Goal: Entertainment & Leisure: Consume media (video, audio)

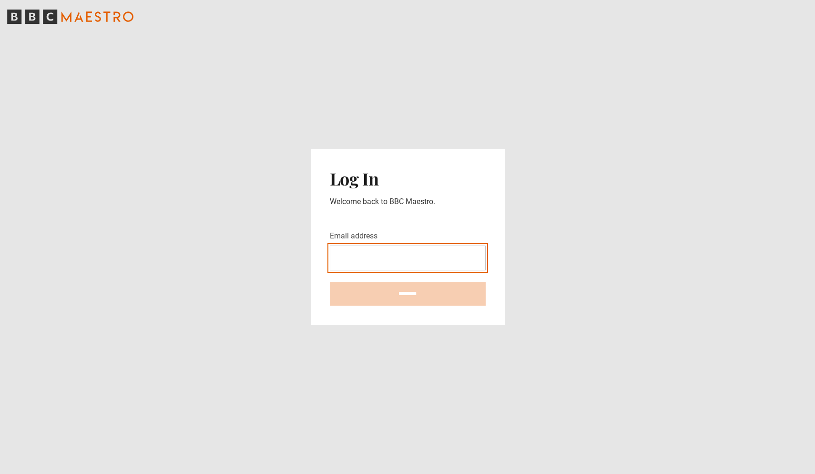
type input "**********"
click at [408, 293] on input "********" at bounding box center [408, 294] width 156 height 24
type input "**********"
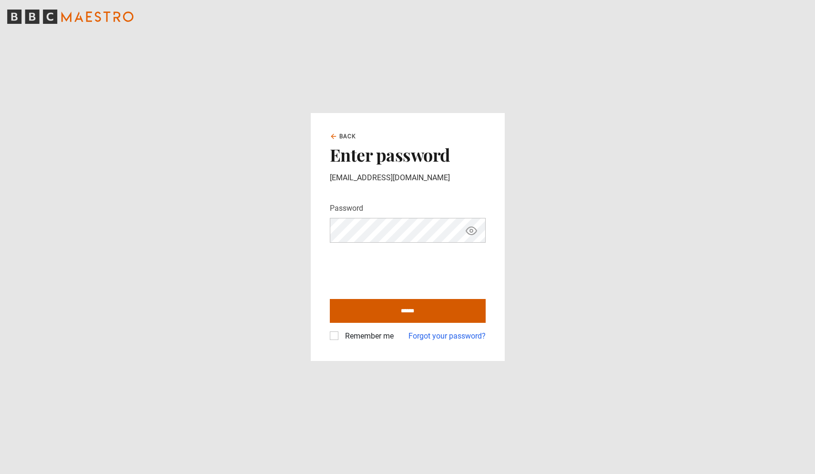
click at [388, 311] on input "******" at bounding box center [408, 311] width 156 height 24
type input "**********"
click at [341, 335] on label "Remember me" at bounding box center [367, 335] width 52 height 11
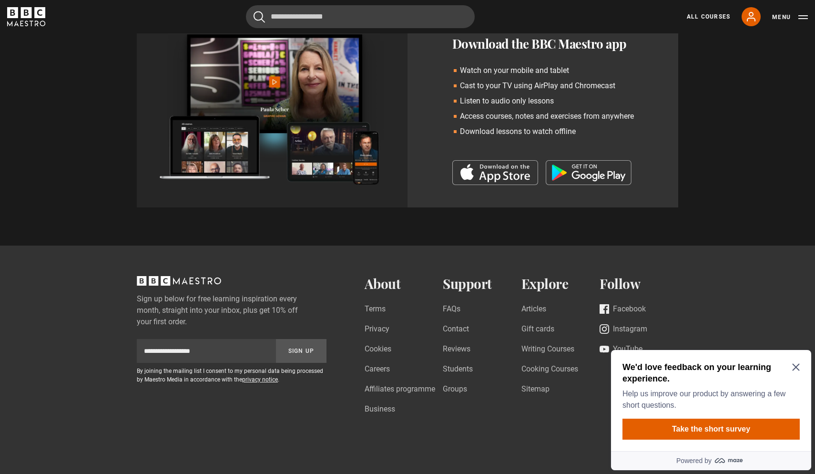
scroll to position [1189, 0]
click at [798, 368] on icon "Close Maze Prompt" at bounding box center [795, 367] width 7 height 7
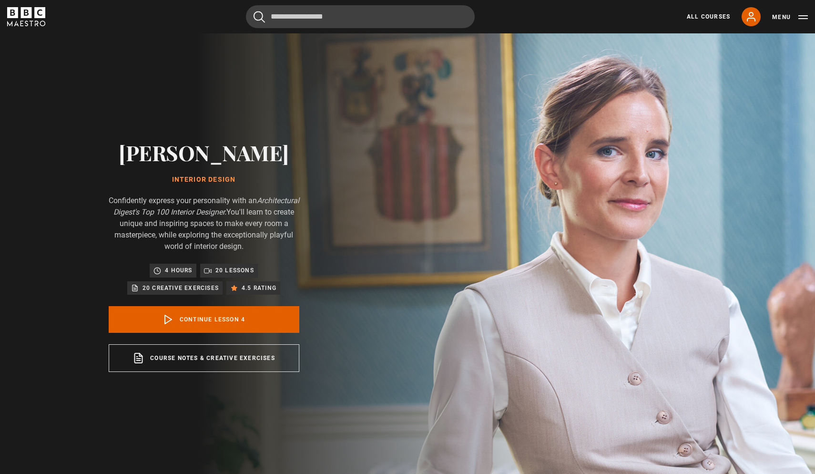
scroll to position [0, 0]
click at [714, 16] on link "All Courses" at bounding box center [708, 16] width 43 height 9
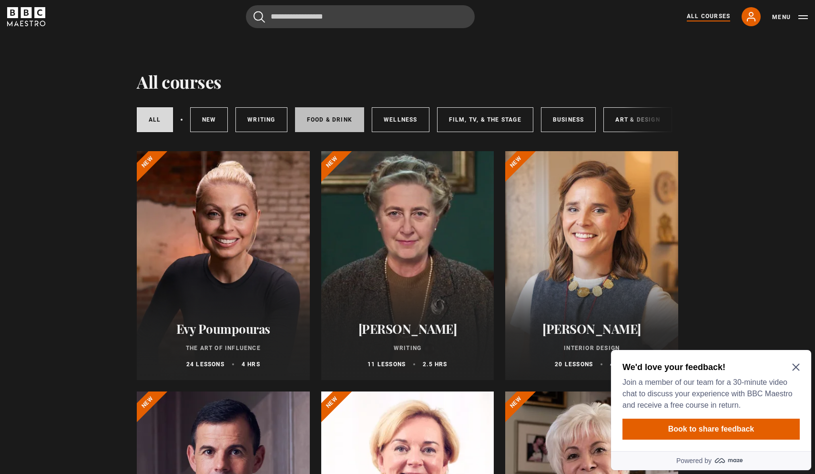
click at [320, 123] on link "Food & Drink" at bounding box center [329, 119] width 69 height 25
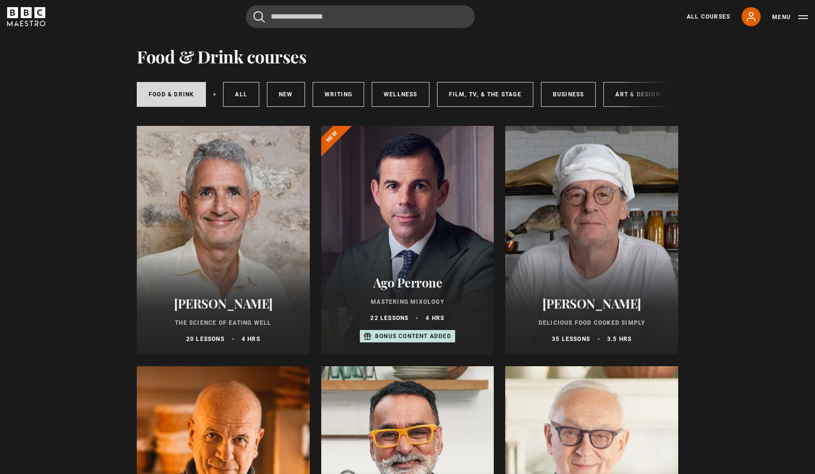
scroll to position [29, 0]
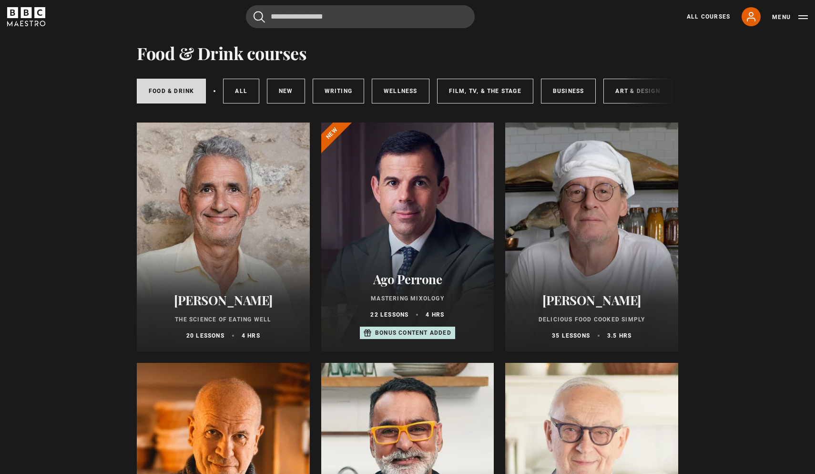
click at [579, 225] on div at bounding box center [591, 237] width 173 height 229
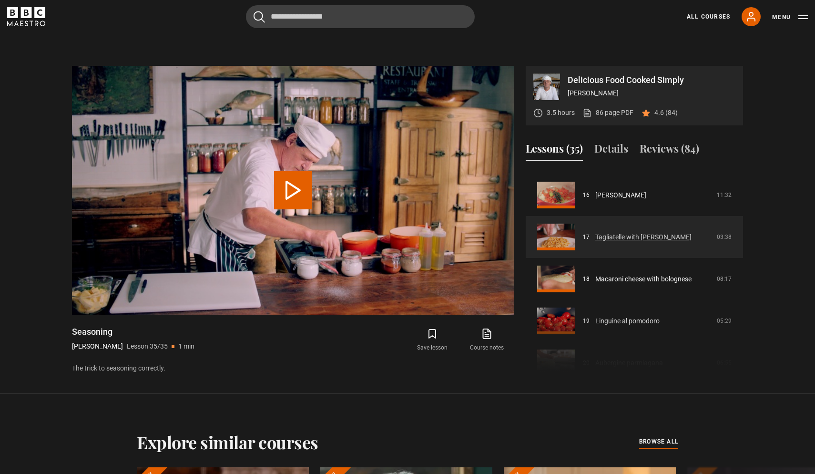
scroll to position [665, 0]
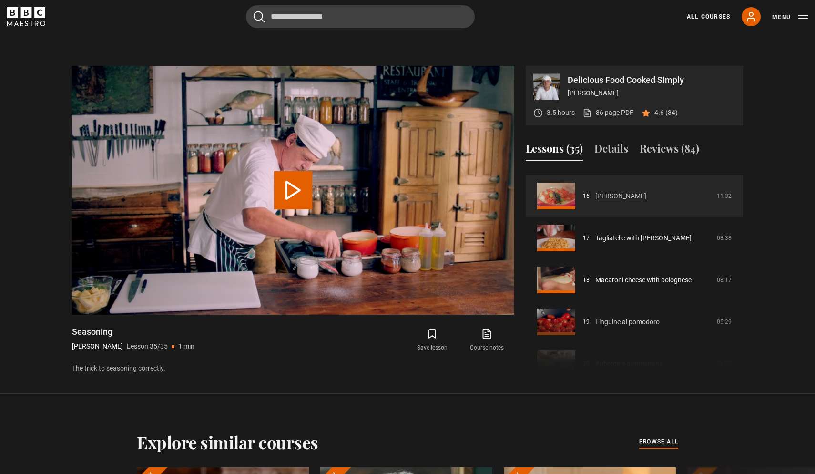
click at [620, 196] on link "[PERSON_NAME]" at bounding box center [620, 196] width 51 height 10
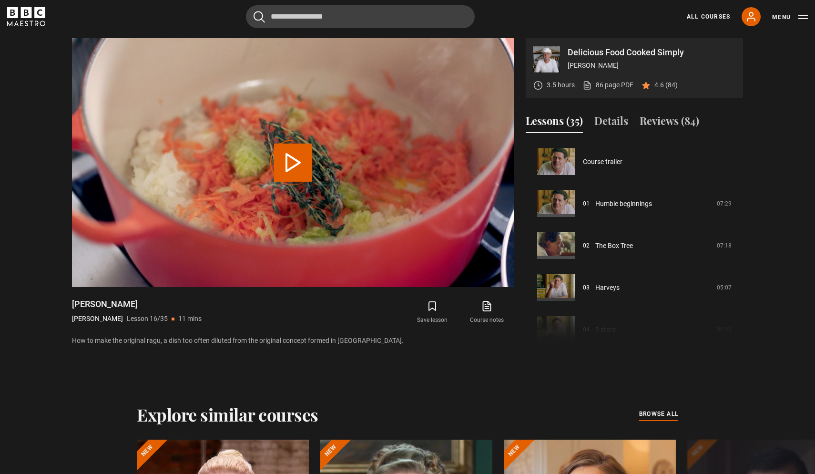
scroll to position [629, 0]
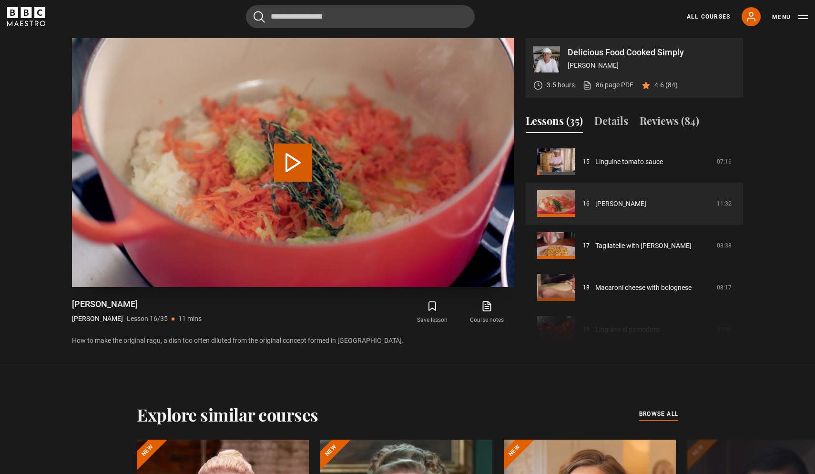
click at [292, 163] on button "Play Lesson Ragu bolognese" at bounding box center [293, 162] width 38 height 38
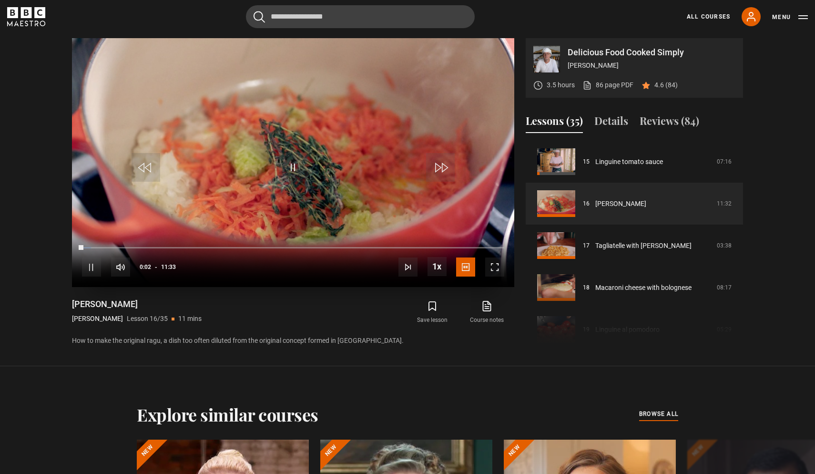
click at [495, 269] on span "Video Player" at bounding box center [494, 266] width 19 height 19
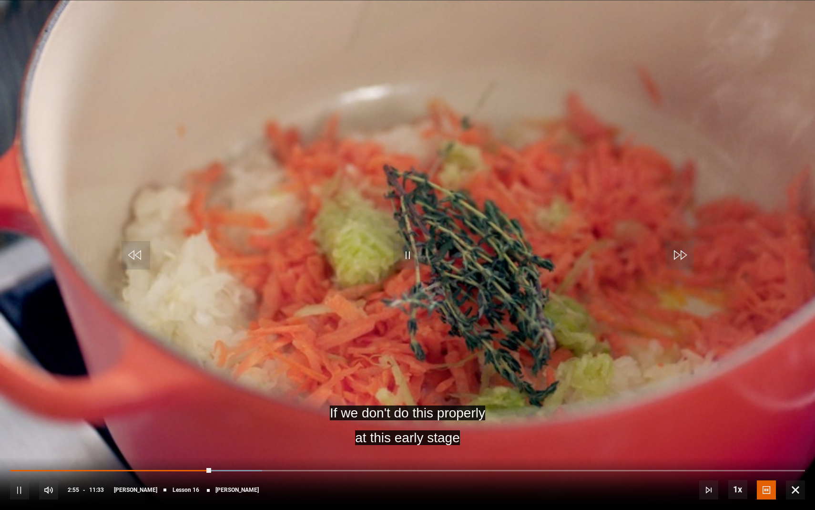
click at [28, 473] on span "Video Player" at bounding box center [19, 489] width 19 height 19
click at [189, 469] on div "10s Skip Back 10 seconds Pause 10s Skip Forward 10 seconds Loaded : 32.44% 02:0…" at bounding box center [407, 483] width 815 height 53
click at [175, 468] on div "10s Skip Back 10 seconds Pause 10s Skip Forward 10 seconds Loaded : 32.44% 02:0…" at bounding box center [407, 483] width 815 height 53
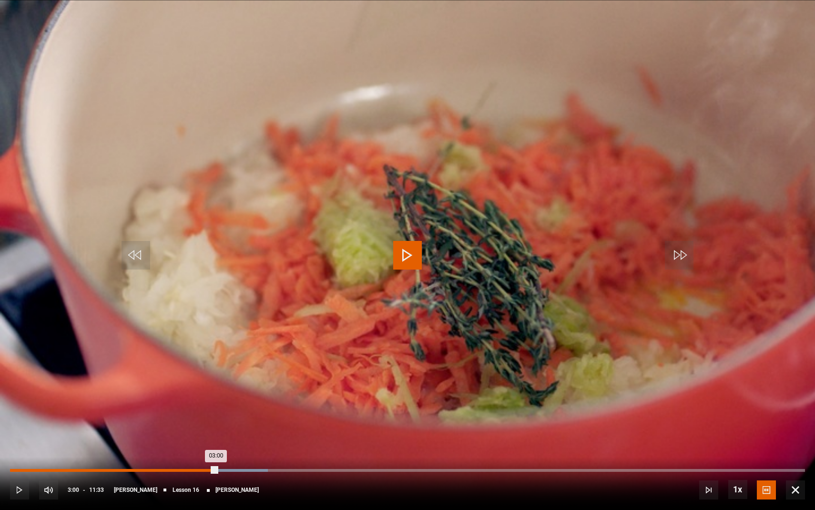
click at [176, 470] on div "Loaded : 32.44% 02:24 03:00" at bounding box center [407, 470] width 795 height 3
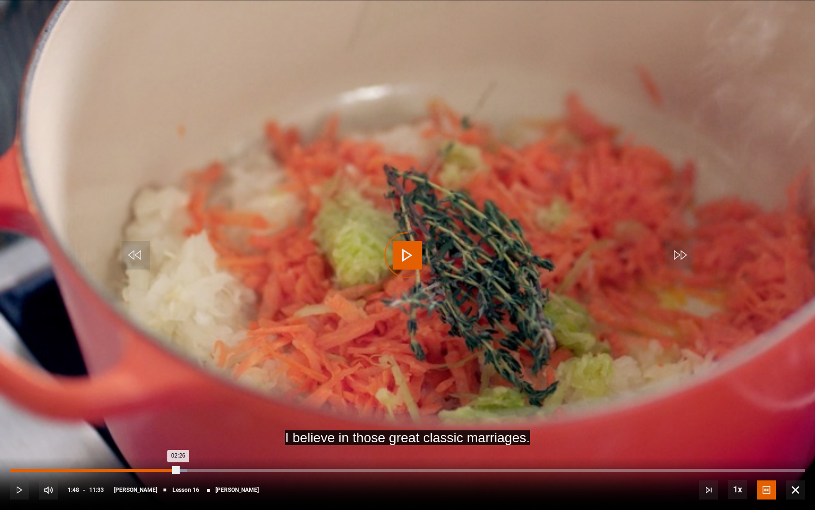
click at [134, 469] on div "01:48" at bounding box center [134, 470] width 1 height 3
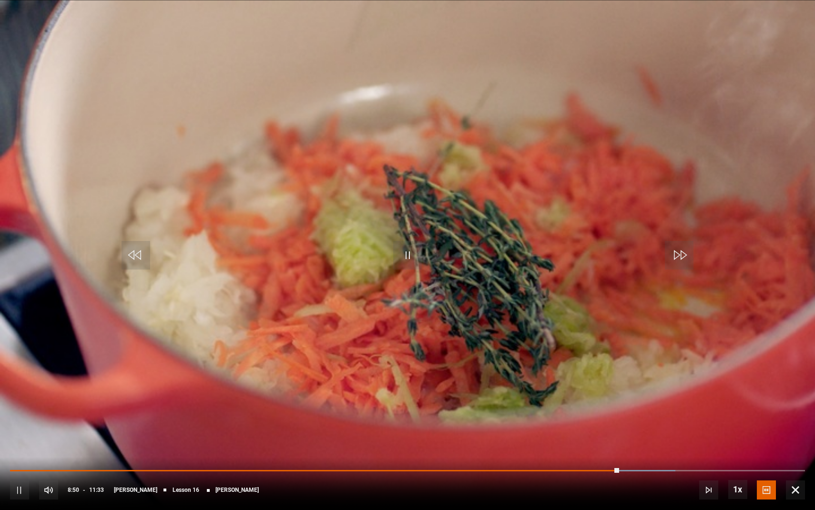
click at [591, 467] on div "10s Skip Back 10 seconds Pause 10s Skip Forward 10 seconds Loaded : 83.69% 08:3…" at bounding box center [407, 483] width 815 height 53
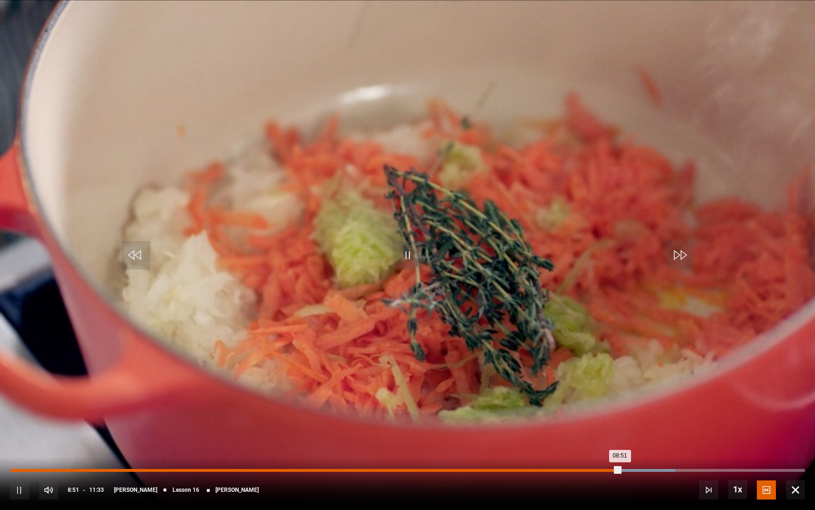
click at [588, 470] on div "08:23" at bounding box center [588, 470] width 1 height 3
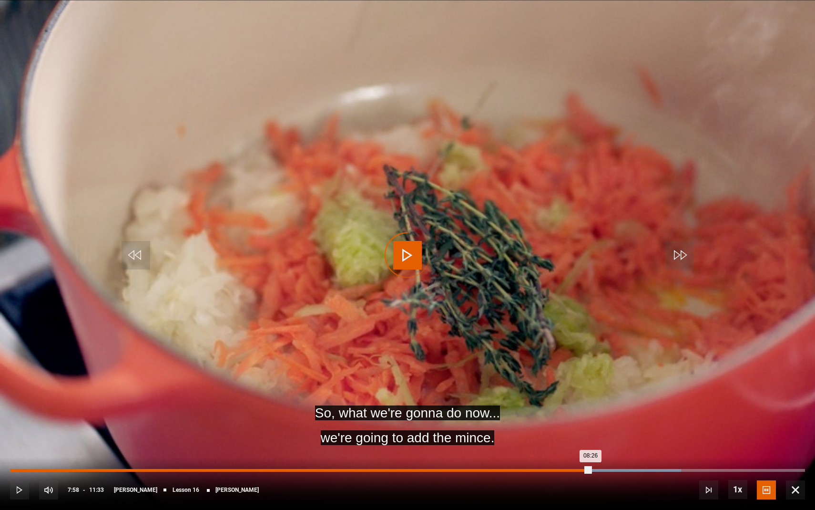
click at [559, 470] on div "07:58" at bounding box center [559, 470] width 1 height 3
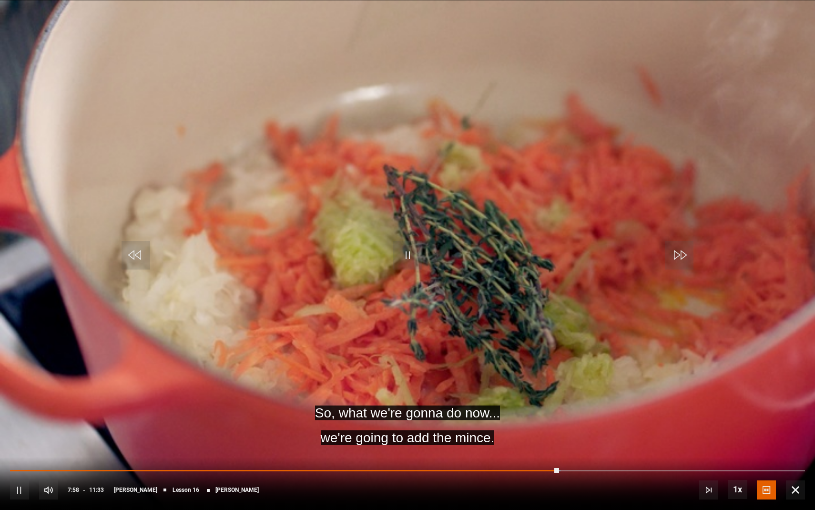
click at [528, 469] on div "10s Skip Back 10 seconds Pause 10s Skip Forward 10 seconds Loaded : 69.25% 07:3…" at bounding box center [407, 483] width 815 height 53
click at [528, 469] on div "10s Skip Back 10 seconds Pause 10s Skip Forward 10 seconds Loaded : 69.96% 07:3…" at bounding box center [407, 483] width 815 height 53
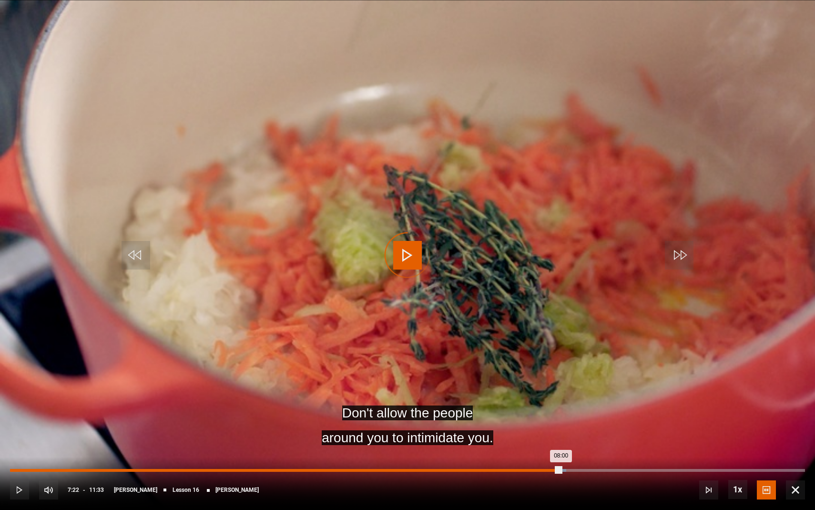
click at [518, 469] on div "07:22" at bounding box center [518, 470] width 1 height 3
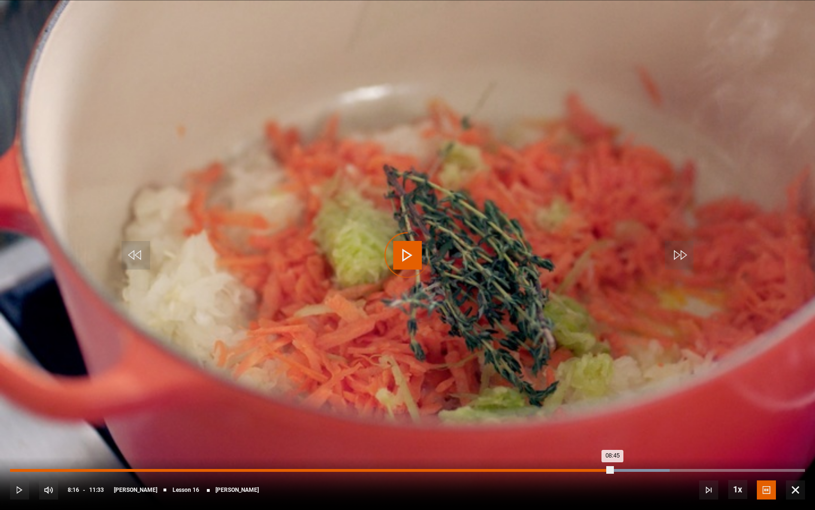
click at [580, 470] on div "Loaded : 82.96% 08:16 08:45" at bounding box center [407, 470] width 795 height 3
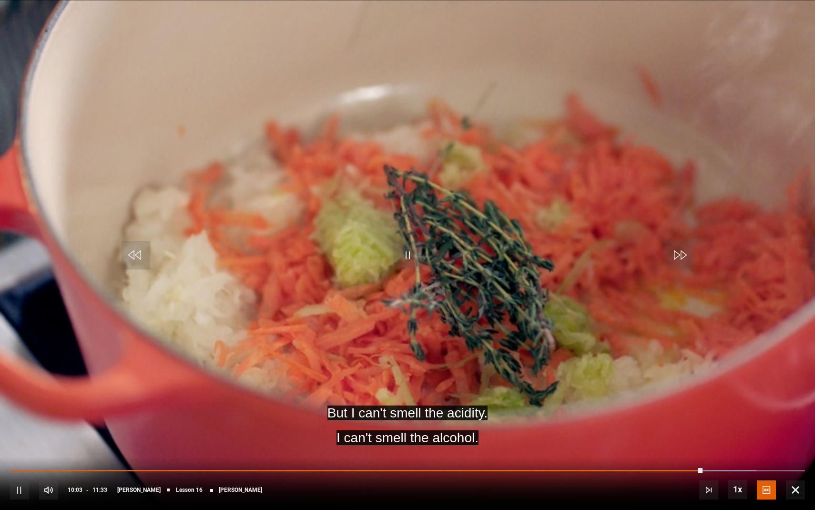
click at [439, 370] on video "Video Player" at bounding box center [407, 255] width 815 height 510
click at [650, 468] on div "10s Skip Back 10 seconds Play 10s Skip Forward 10 seconds Loaded : 93.80% 07:15…" at bounding box center [407, 483] width 815 height 53
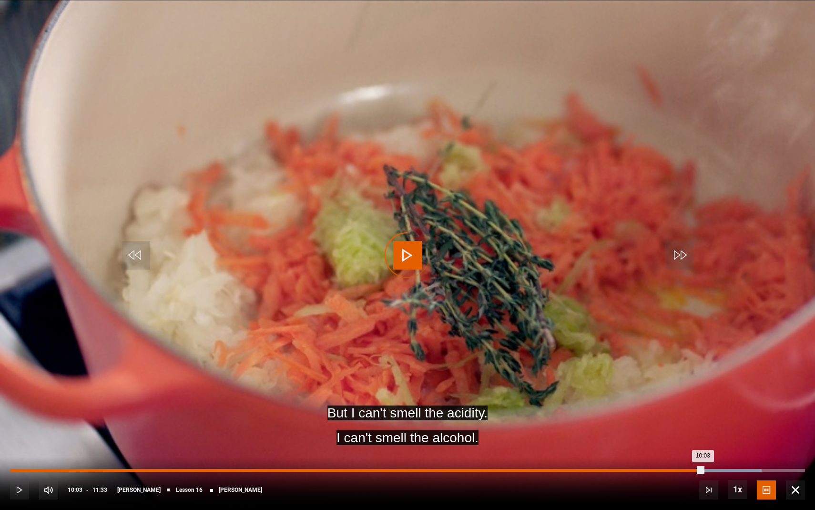
click at [650, 471] on div "09:17" at bounding box center [650, 470] width 1 height 3
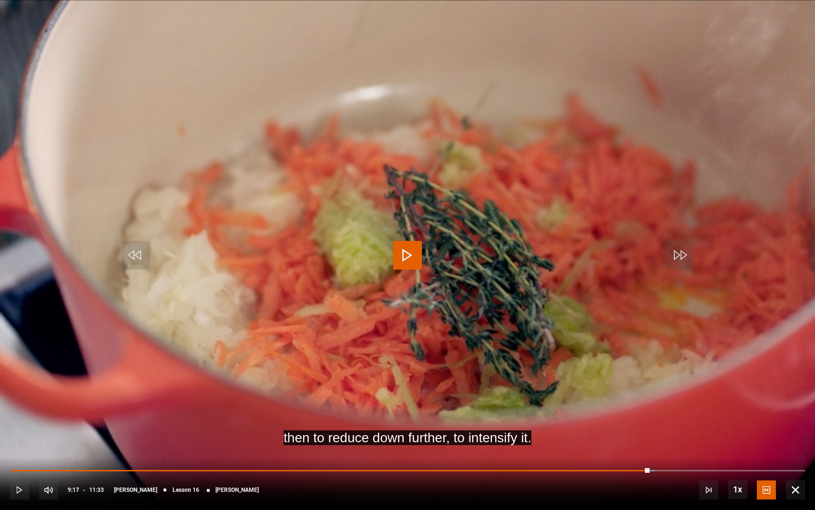
click at [412, 253] on span "Video Player" at bounding box center [407, 255] width 29 height 29
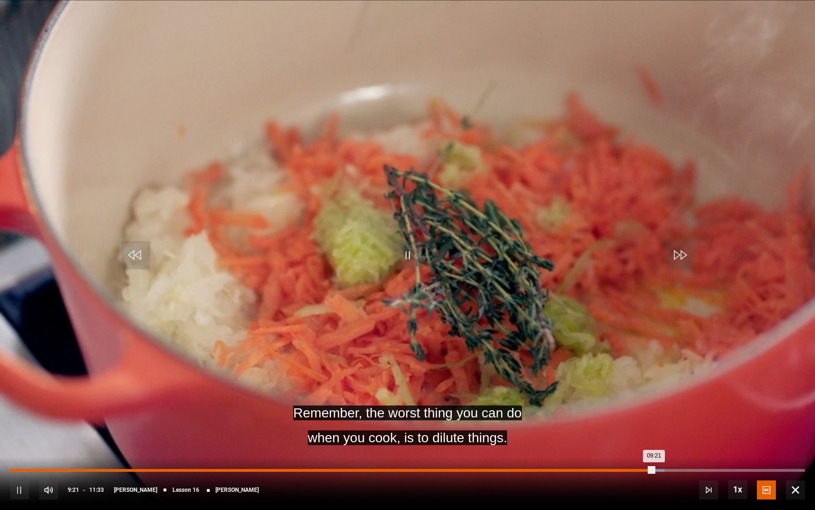
click at [594, 469] on div "Loaded : 82.28% 08:28 09:21" at bounding box center [407, 470] width 795 height 3
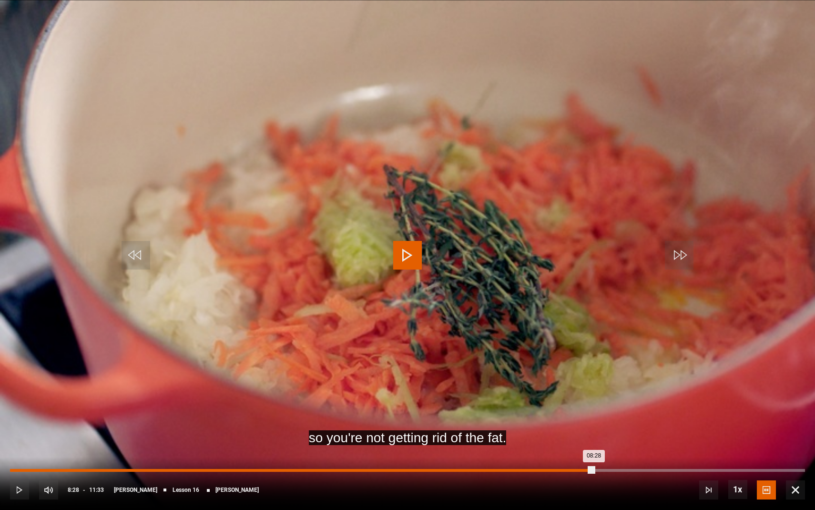
click at [553, 471] on div "07:53" at bounding box center [553, 470] width 1 height 3
click at [649, 469] on div "09:16" at bounding box center [649, 470] width 1 height 3
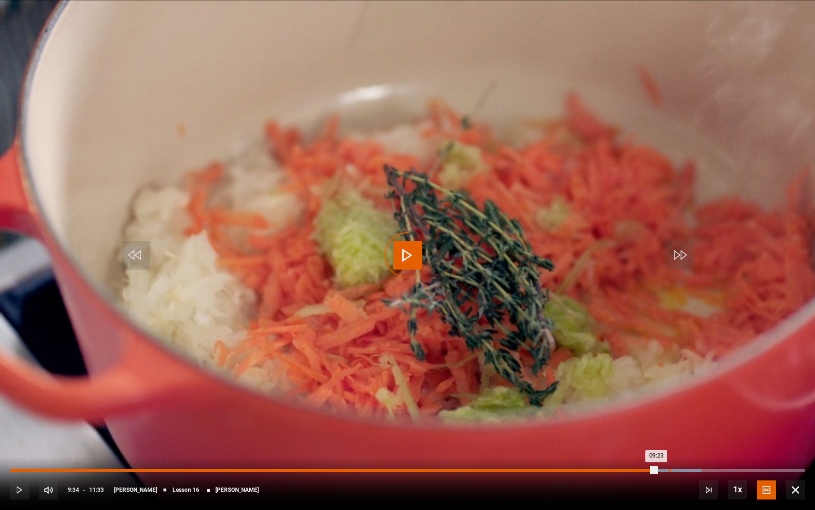
click at [669, 471] on div "09:34" at bounding box center [669, 470] width 1 height 3
click at [690, 470] on div "09:52" at bounding box center [690, 470] width 1 height 3
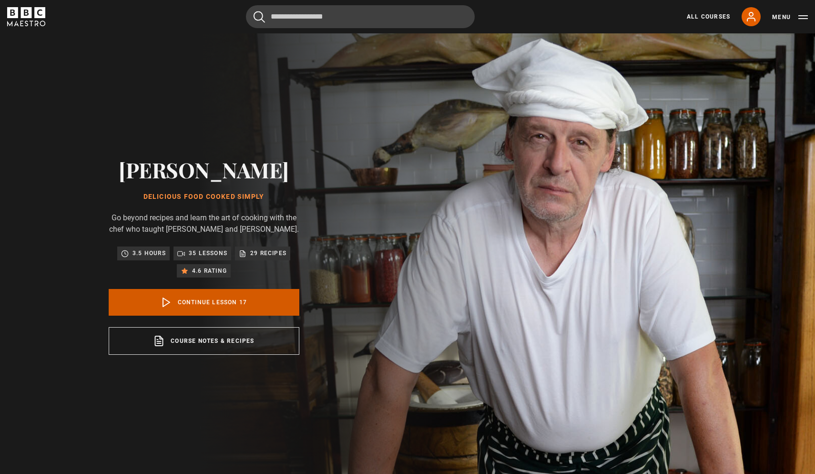
click at [200, 307] on link "Continue lesson 17" at bounding box center [204, 302] width 191 height 27
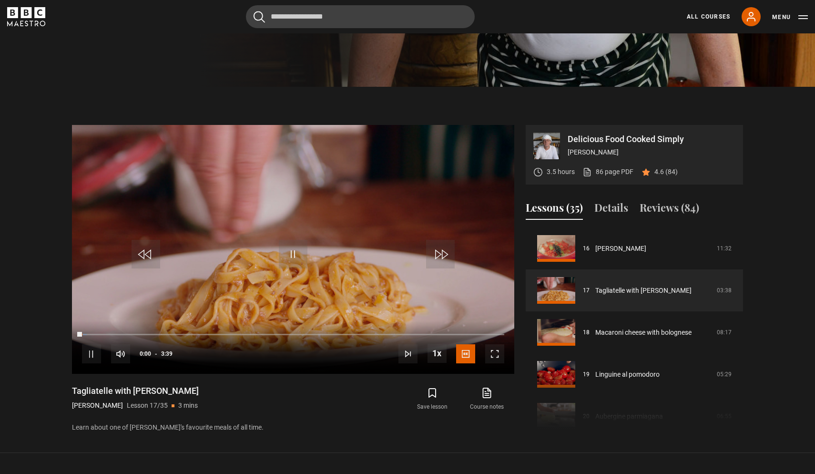
scroll to position [479, 0]
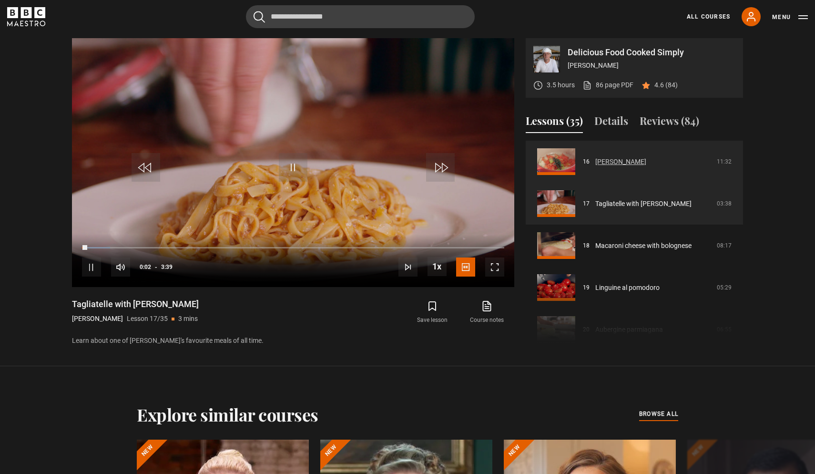
click at [598, 163] on link "[PERSON_NAME]" at bounding box center [620, 162] width 51 height 10
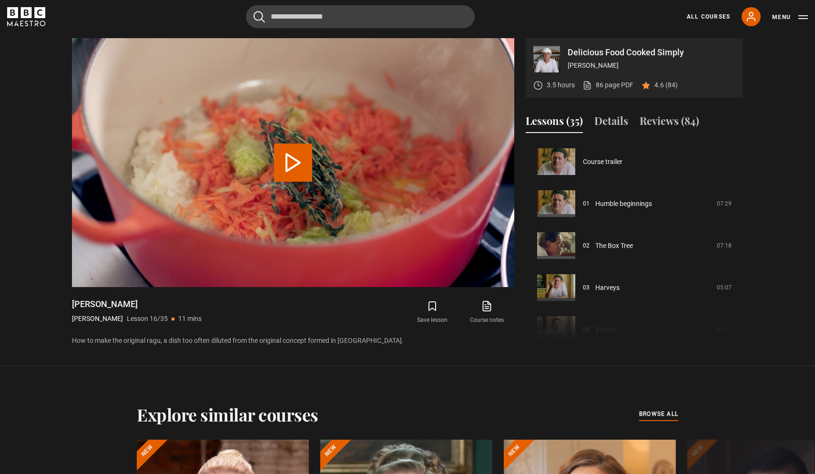
scroll to position [629, 0]
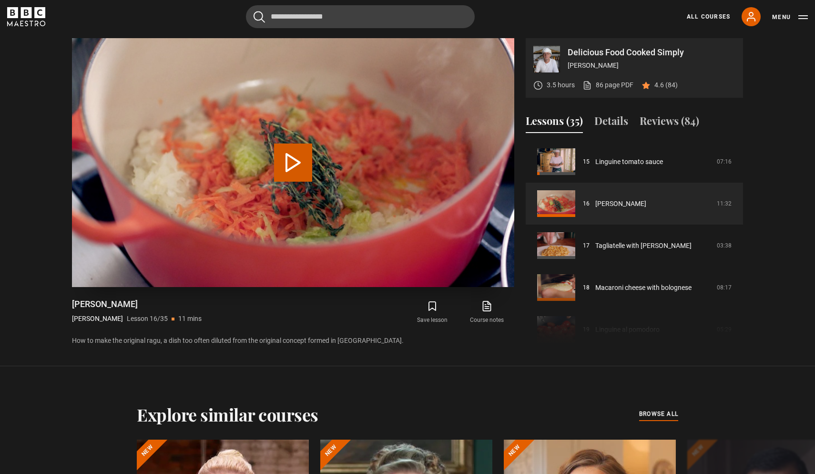
click at [382, 281] on video "Video Player" at bounding box center [293, 162] width 442 height 249
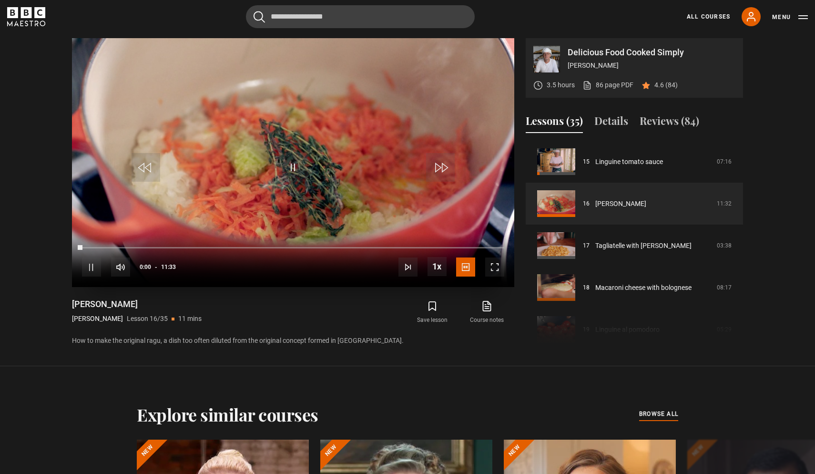
click at [426, 250] on div "10s Skip Back 10 seconds Pause 10s Skip Forward 10 seconds Loaded : 0.00% 00:01…" at bounding box center [293, 260] width 442 height 53
click at [457, 246] on div "10:14" at bounding box center [457, 247] width 1 height 3
click at [88, 275] on span "Video Player" at bounding box center [91, 266] width 19 height 19
click at [285, 165] on span "Video Player" at bounding box center [293, 167] width 29 height 29
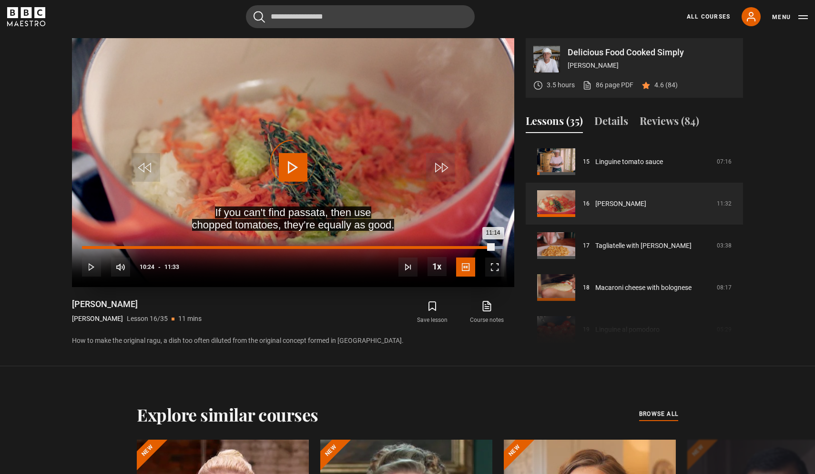
click at [462, 247] on div "Loaded : 99.94% 10:24 11:14" at bounding box center [293, 247] width 422 height 3
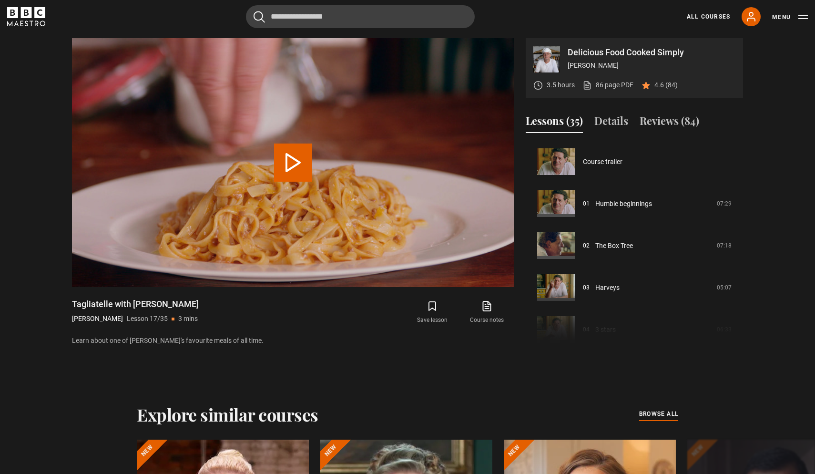
scroll to position [671, 0]
